Goal: Task Accomplishment & Management: Use online tool/utility

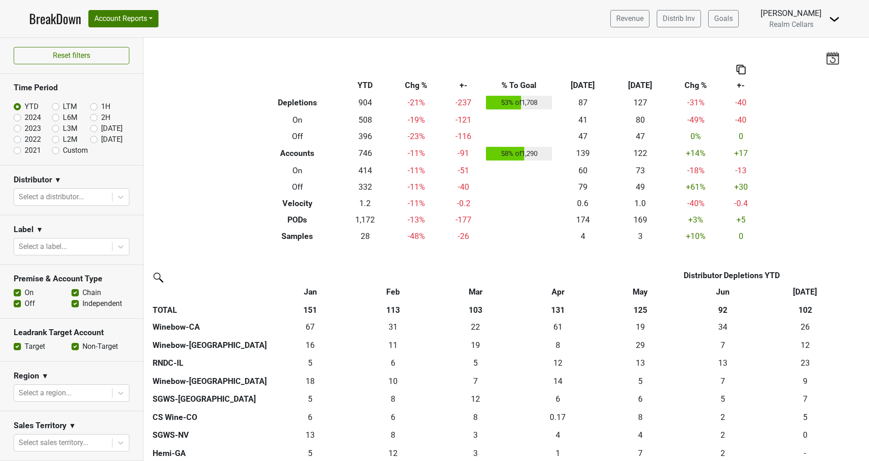
scroll to position [205, 0]
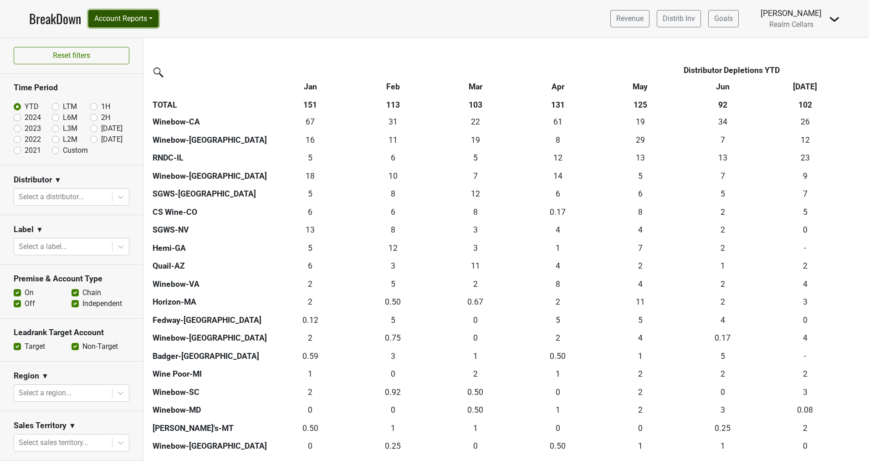
click at [124, 18] on button "Account Reports" at bounding box center [123, 18] width 70 height 17
click at [119, 40] on link "SuperRanker" at bounding box center [129, 39] width 81 height 15
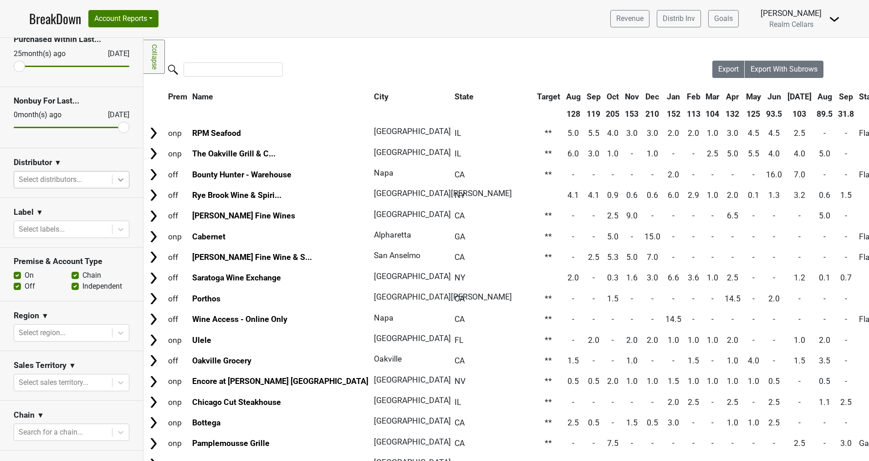
scroll to position [68, 0]
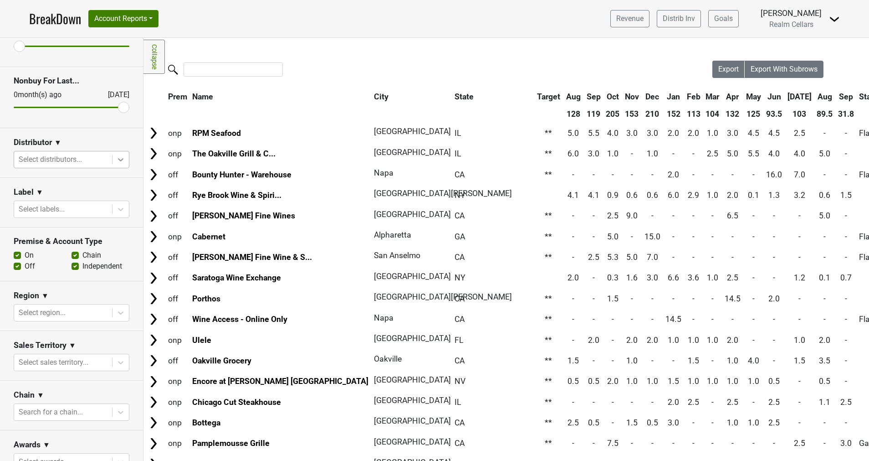
click at [113, 165] on div at bounding box center [121, 159] width 16 height 16
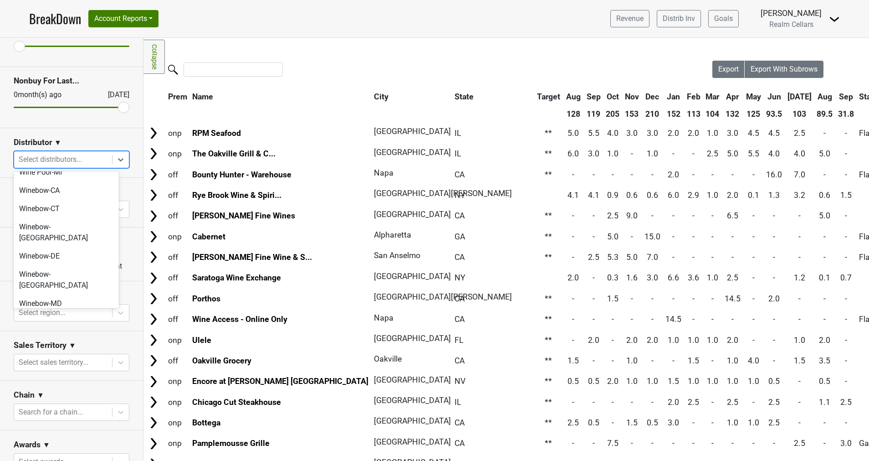
scroll to position [395, 0]
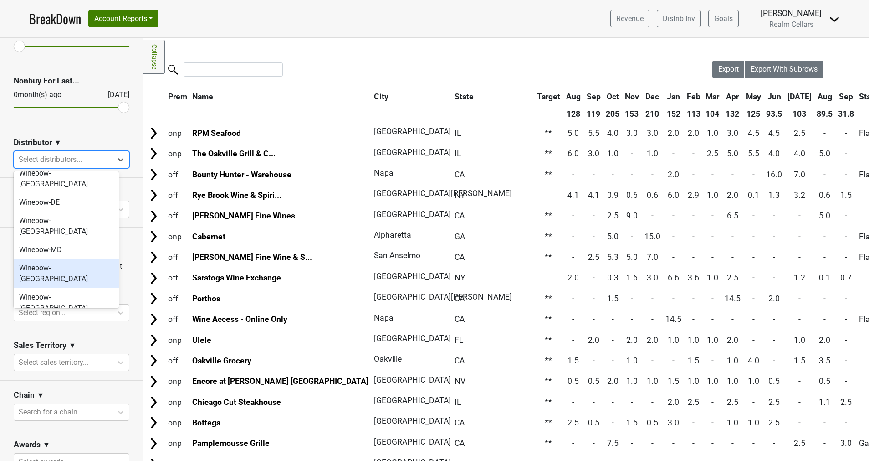
click at [58, 259] on div "Winebow-[GEOGRAPHIC_DATA]" at bounding box center [66, 273] width 105 height 29
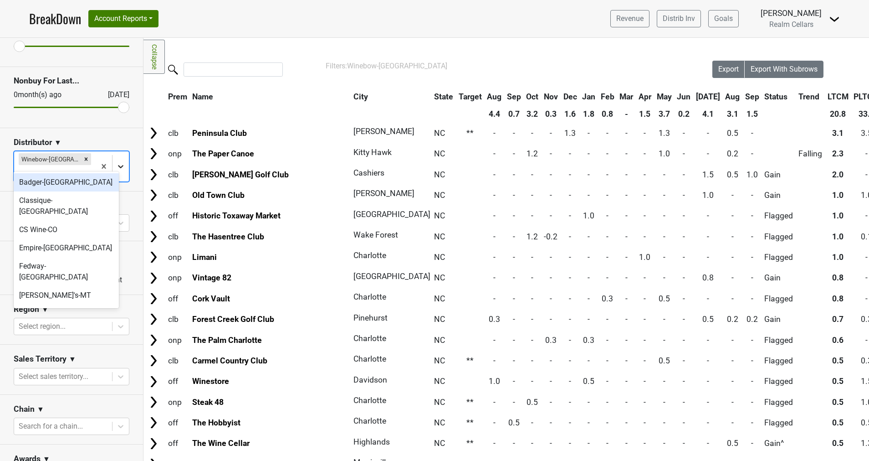
click at [118, 165] on icon at bounding box center [120, 166] width 5 height 3
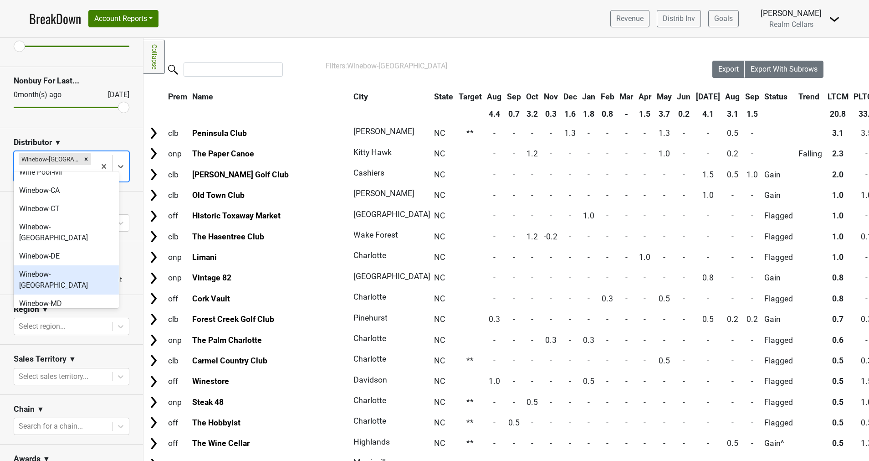
scroll to position [377, 0]
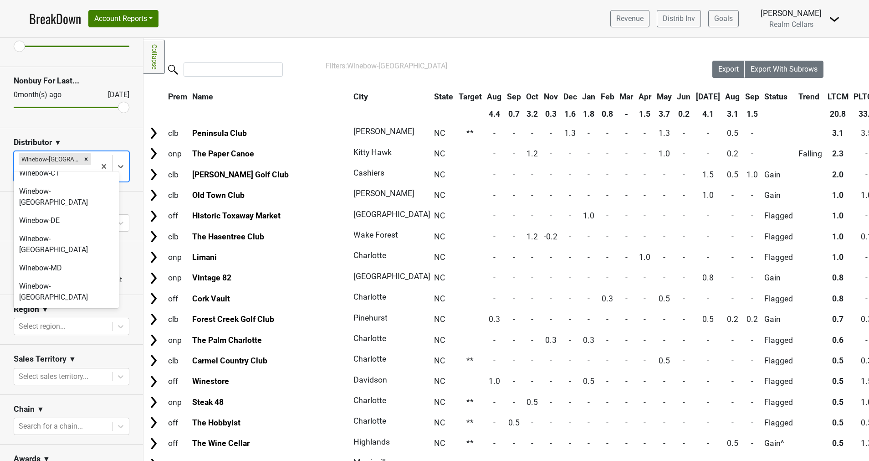
click at [43, 335] on div "Winebow-SC" at bounding box center [66, 344] width 105 height 18
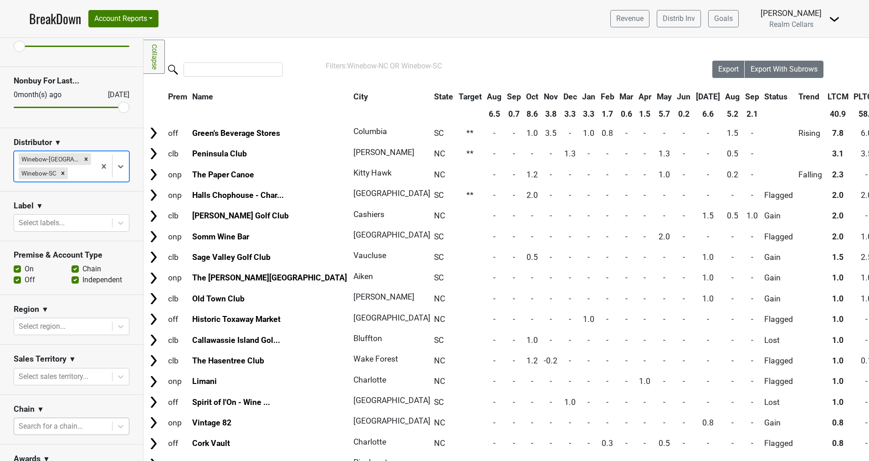
click at [56, 420] on div at bounding box center [63, 426] width 89 height 13
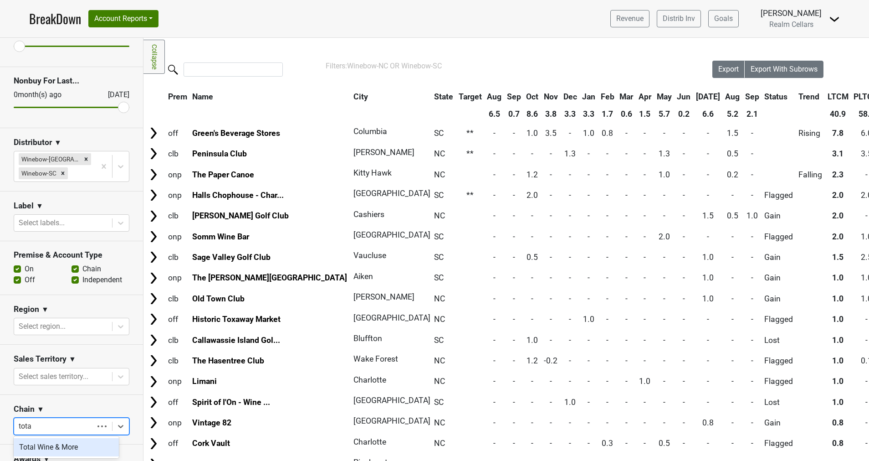
type input "total"
click at [30, 450] on div "Total Wine & More" at bounding box center [66, 447] width 105 height 18
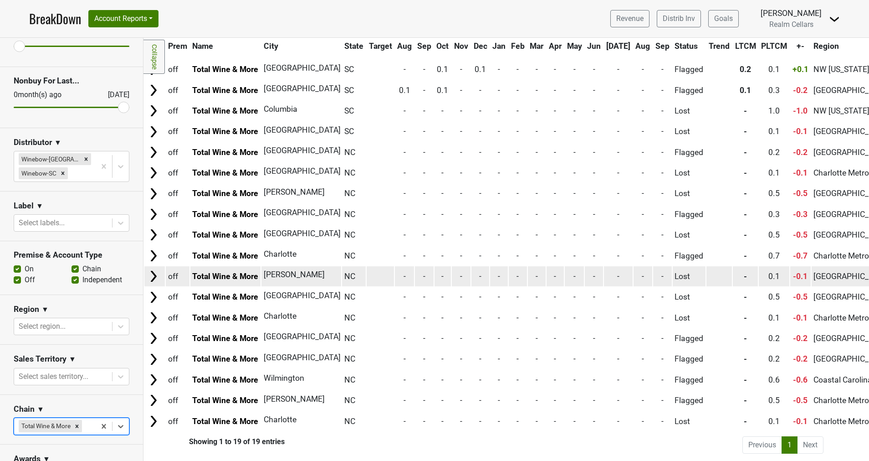
scroll to position [95, 0]
